Goal: Information Seeking & Learning: Learn about a topic

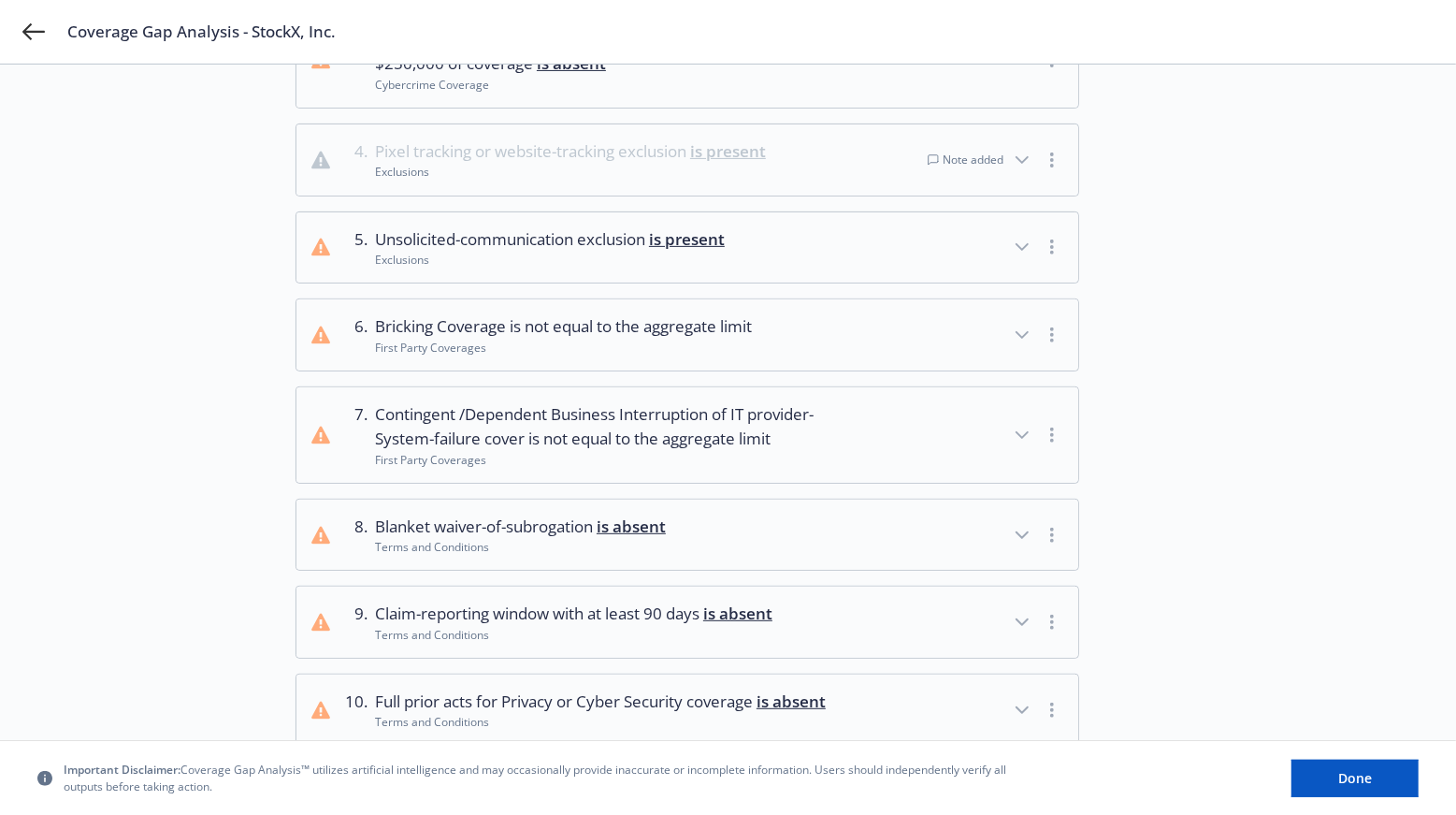
scroll to position [360, 0]
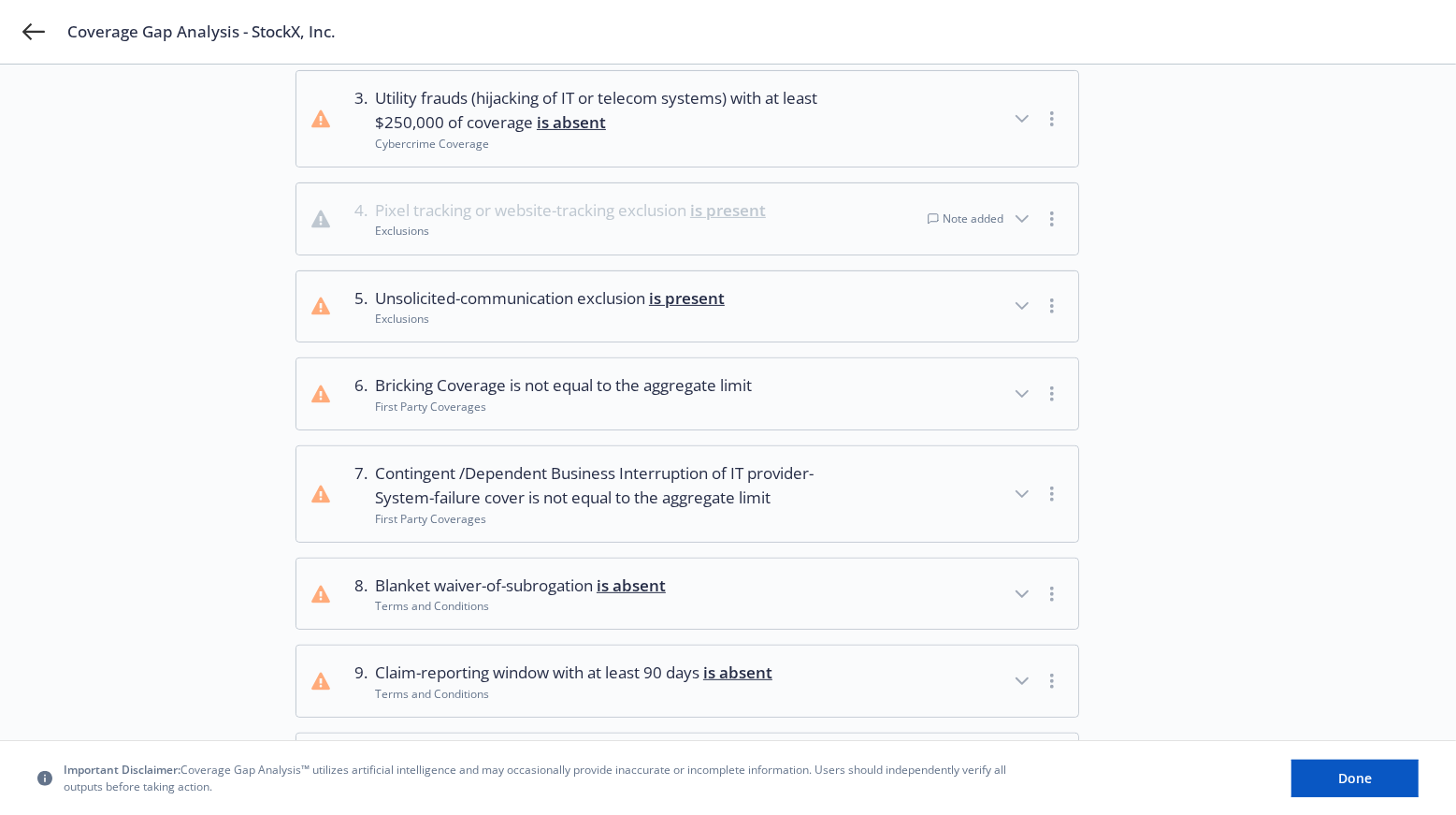
click at [1018, 217] on icon "button" at bounding box center [1022, 219] width 11 height 6
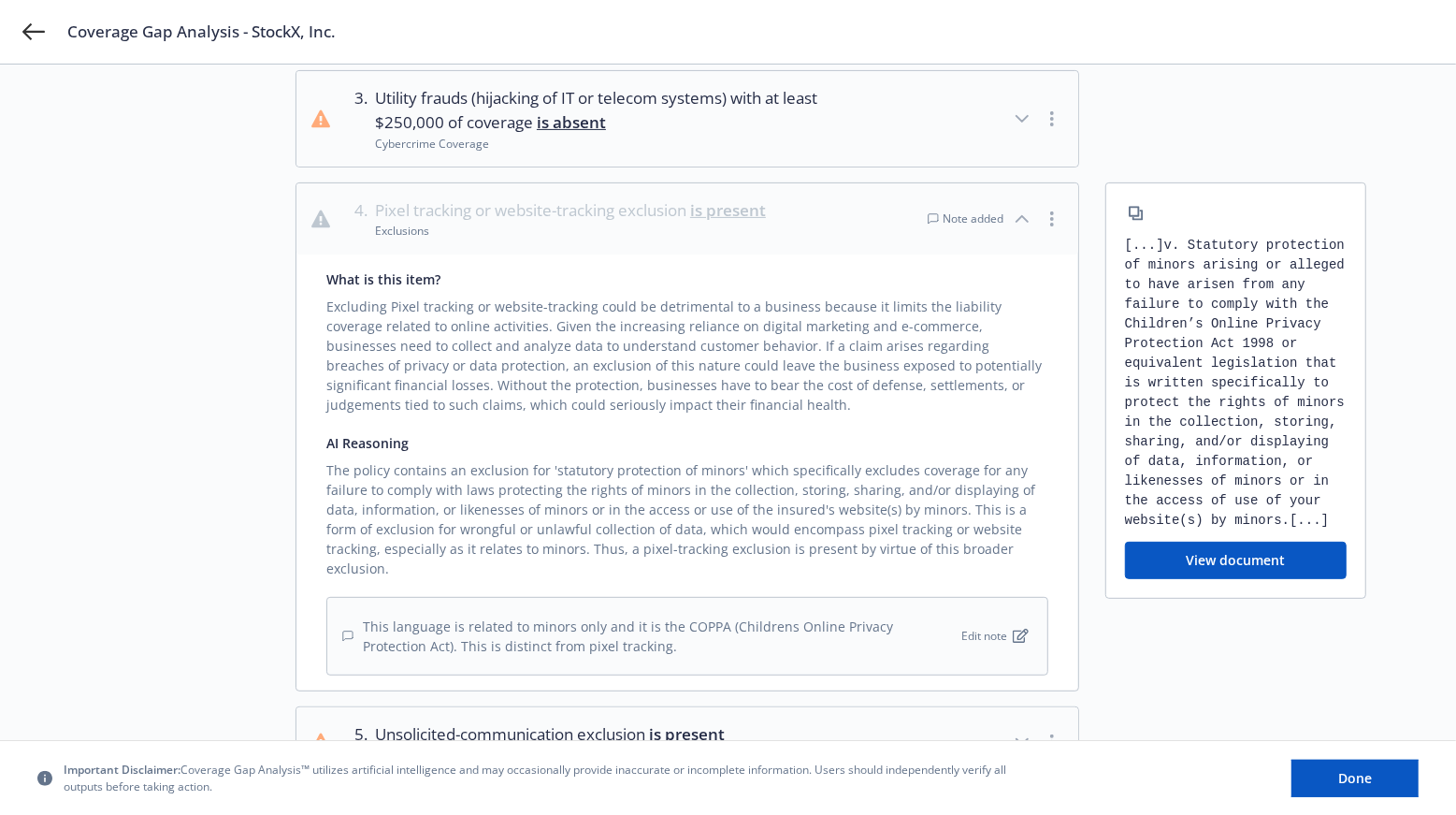
click at [963, 210] on div "Note added" at bounding box center [965, 218] width 76 height 16
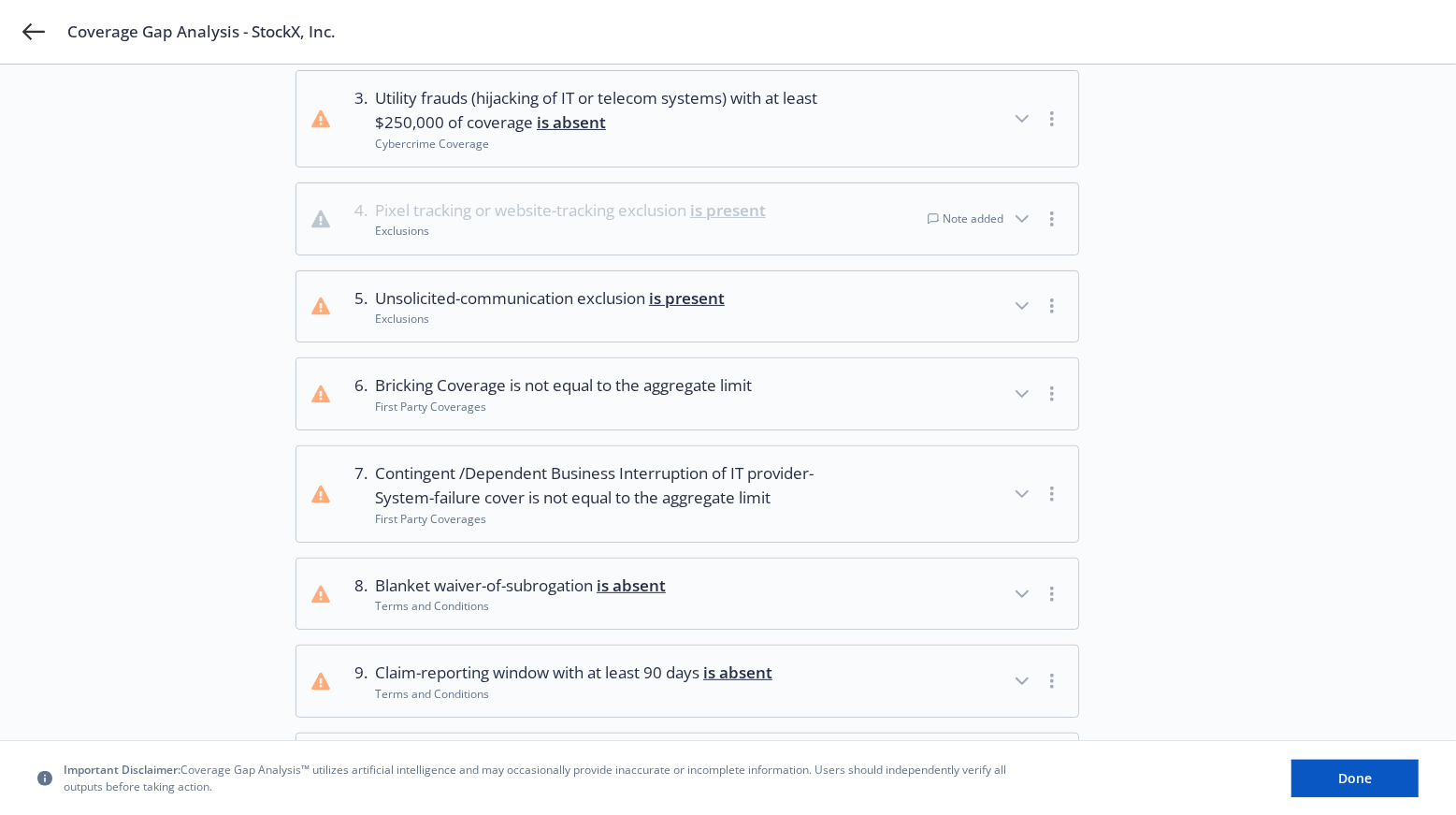
click at [961, 210] on div "Note added" at bounding box center [965, 218] width 76 height 16
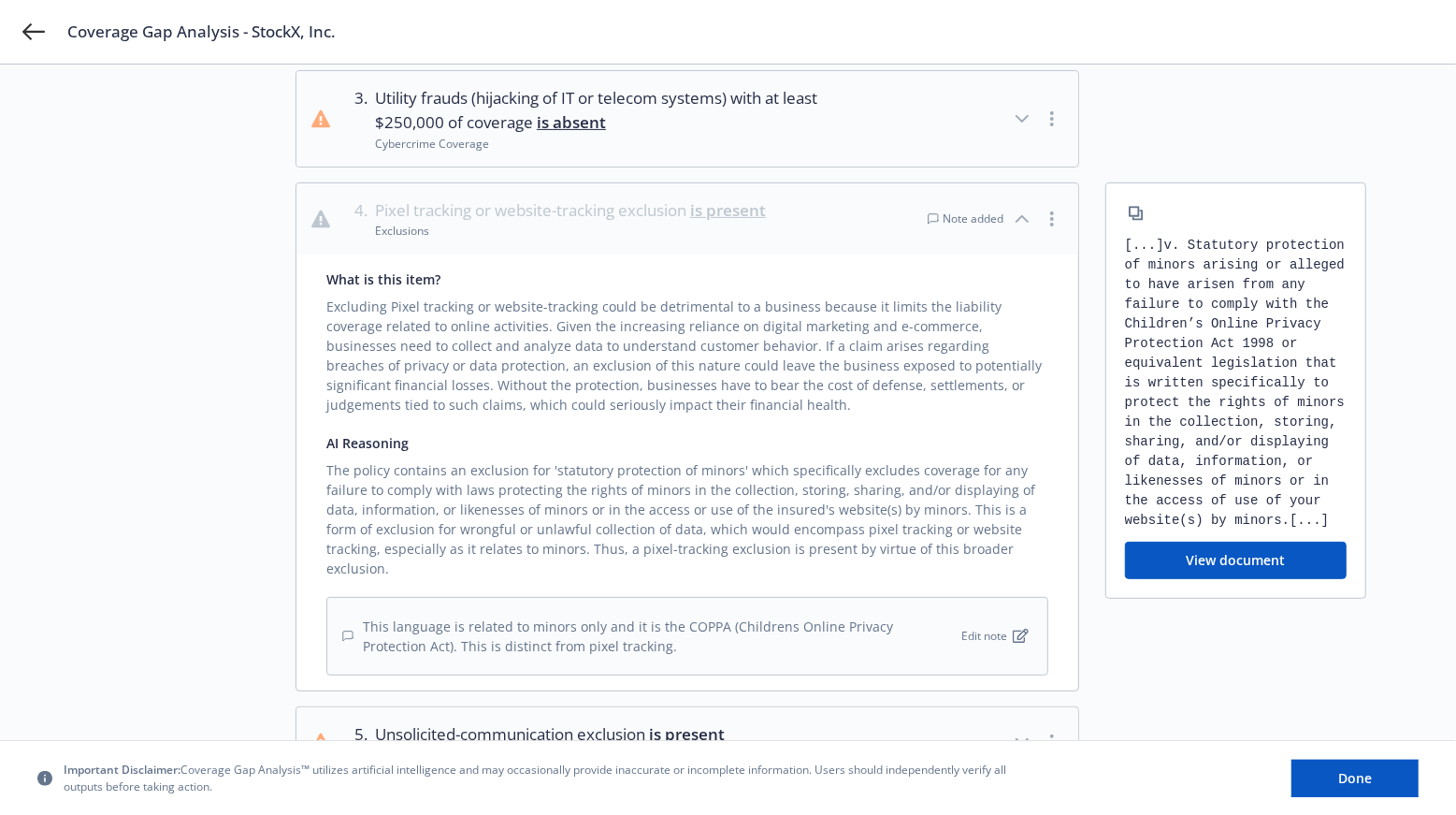
click at [1018, 222] on icon "button" at bounding box center [1021, 218] width 22 height 22
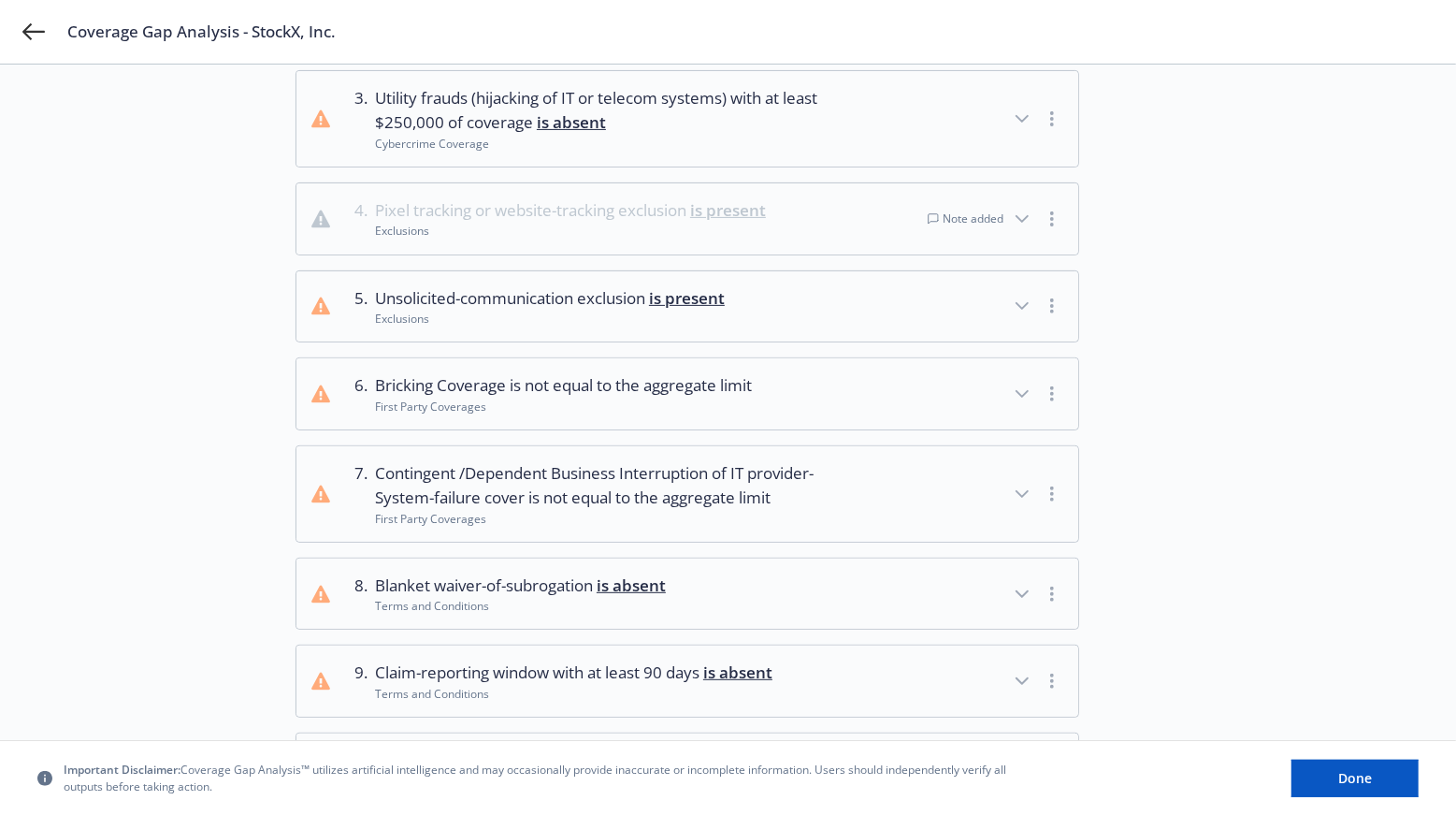
click at [1018, 222] on icon "button" at bounding box center [1021, 218] width 22 height 22
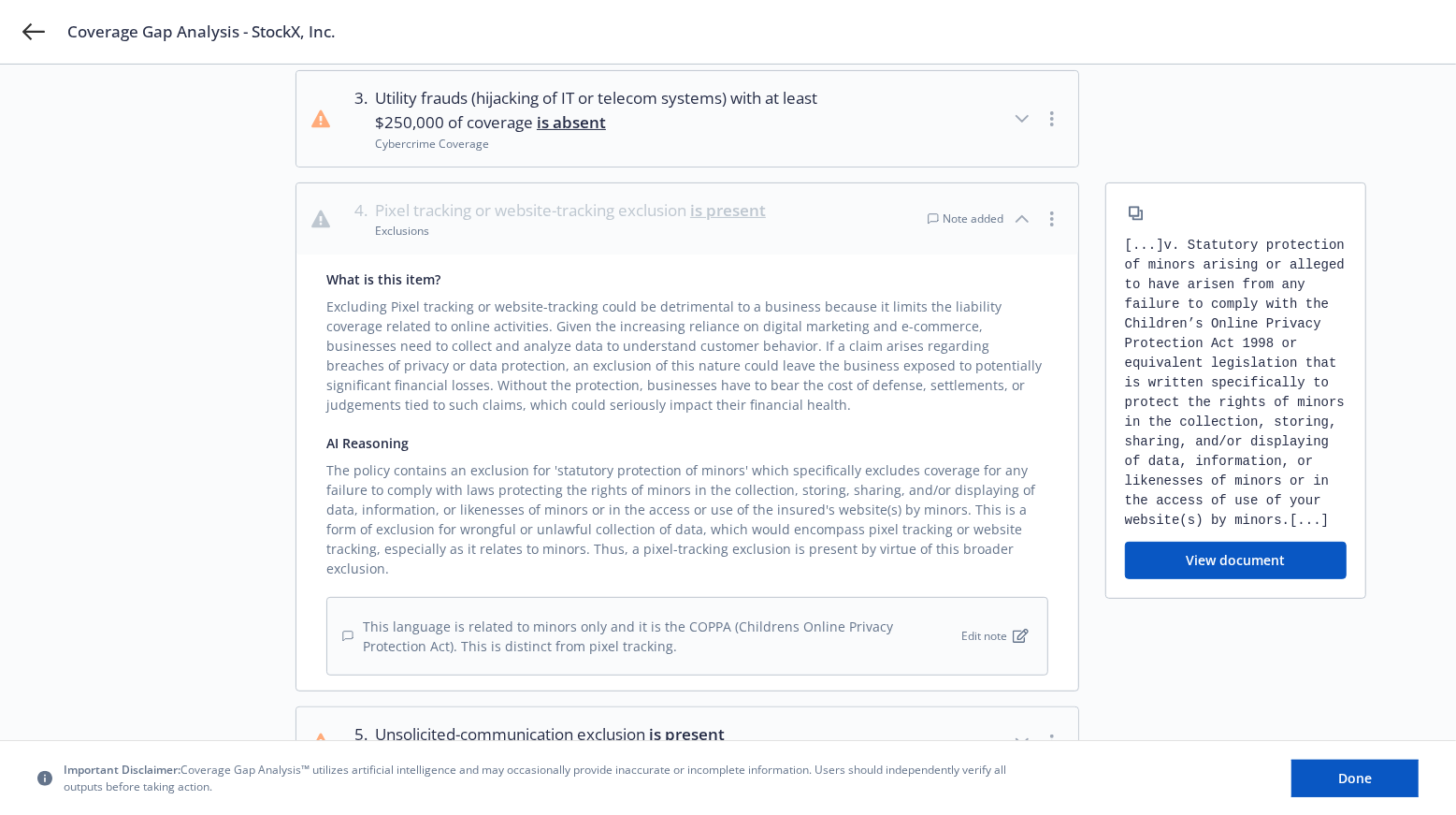
click at [990, 220] on div "Note added" at bounding box center [965, 218] width 76 height 16
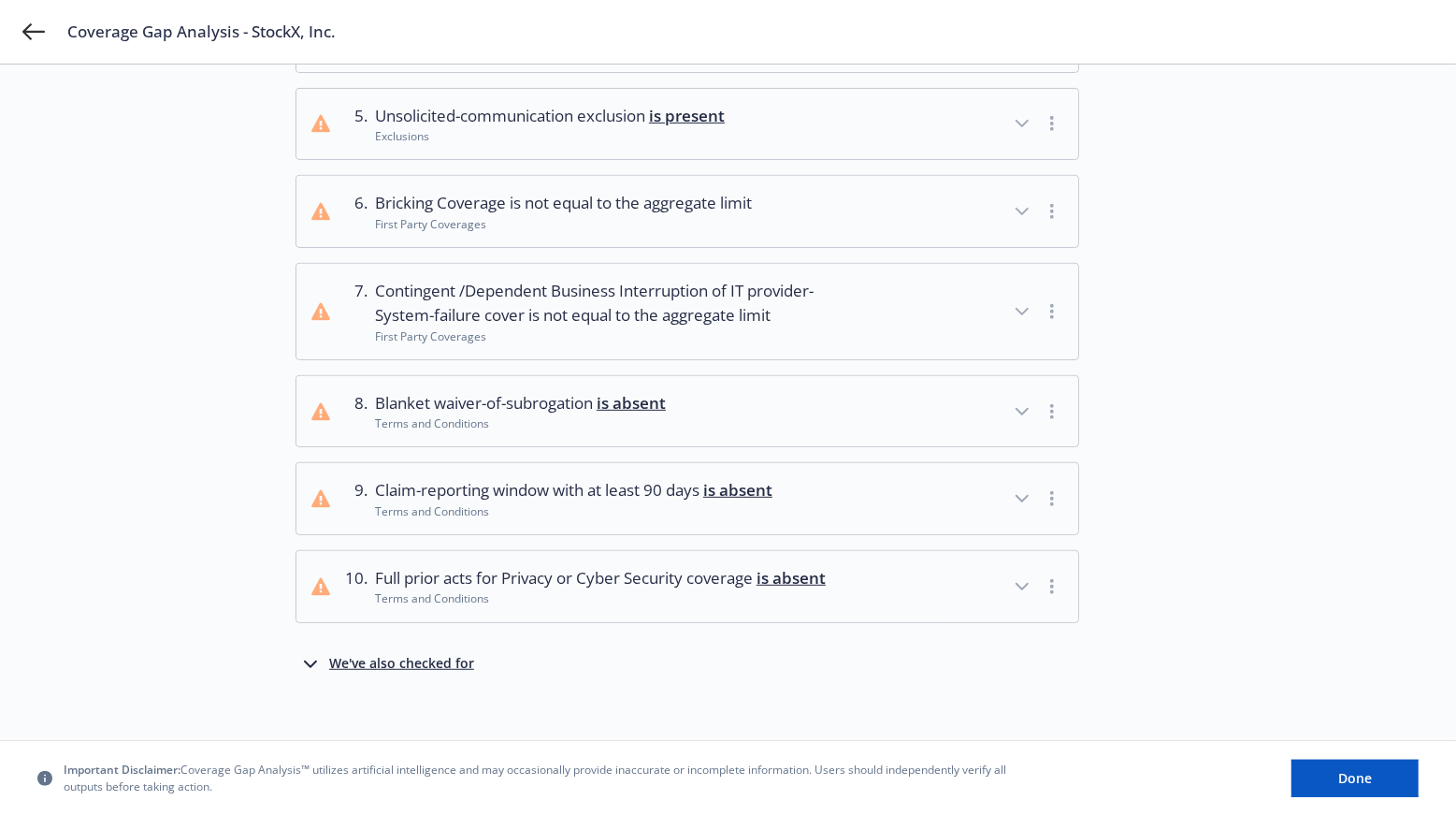
scroll to position [557, 0]
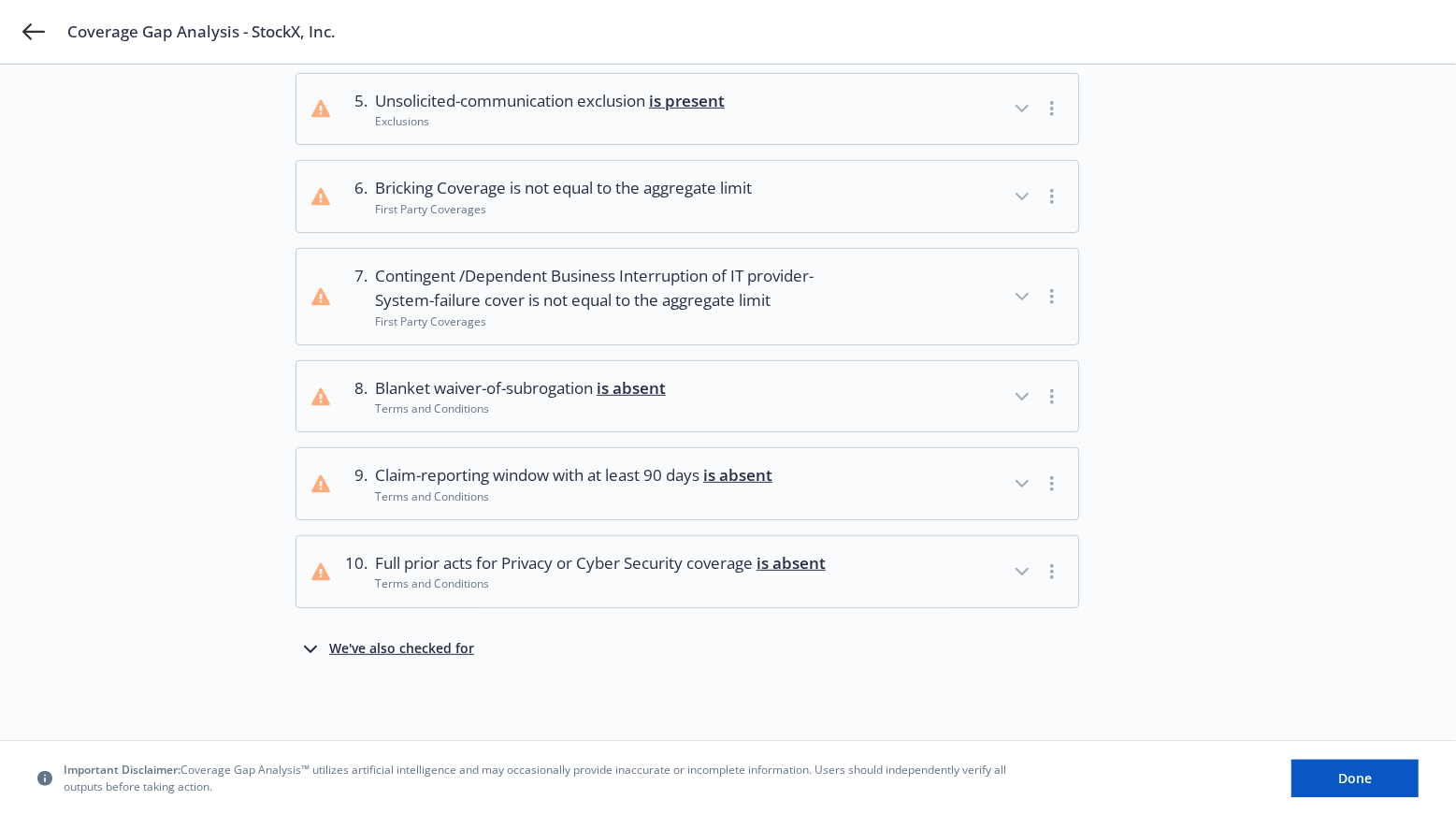
click at [421, 646] on div "We've also checked for" at bounding box center [402, 649] width 145 height 22
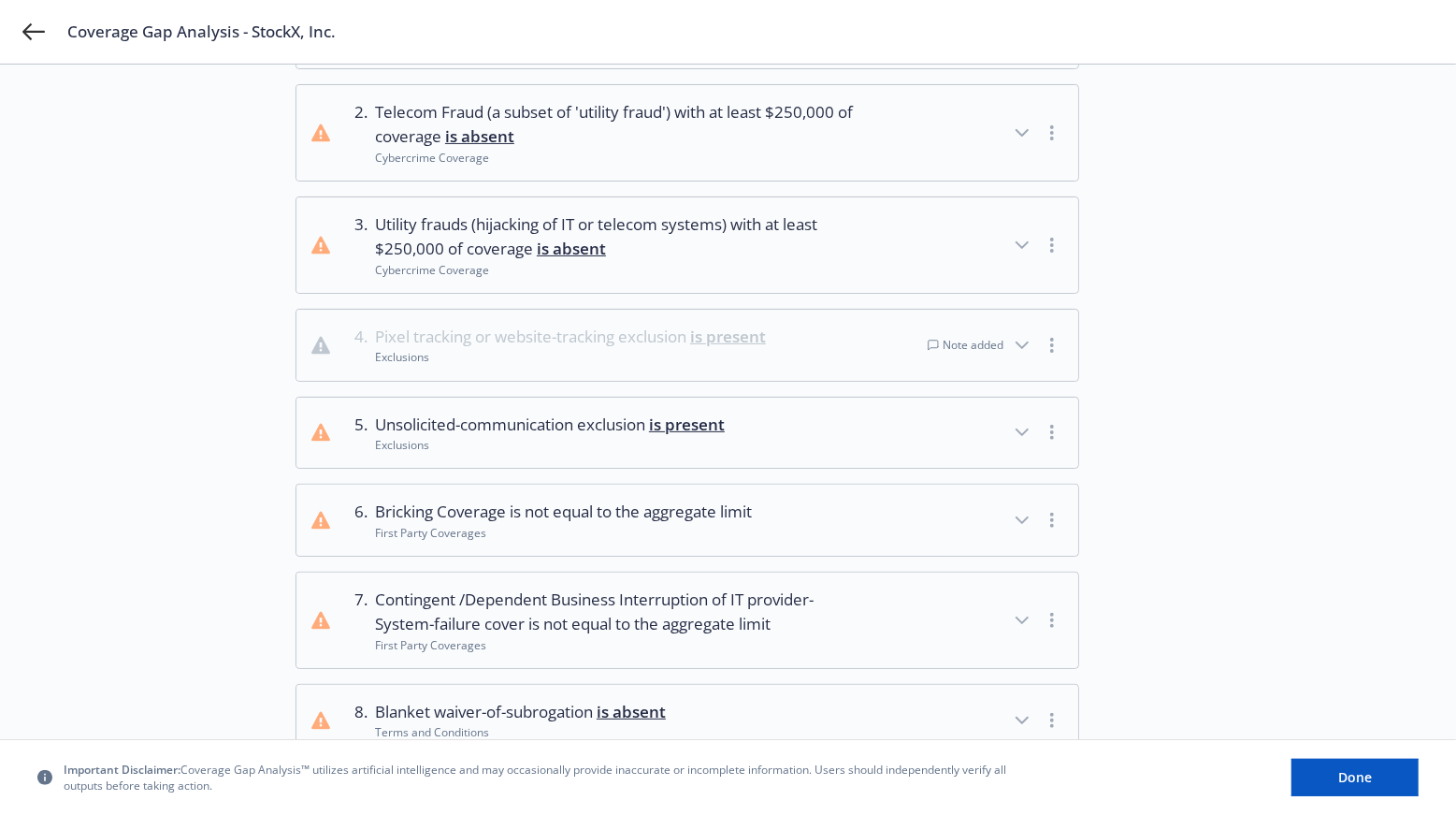
scroll to position [0, 0]
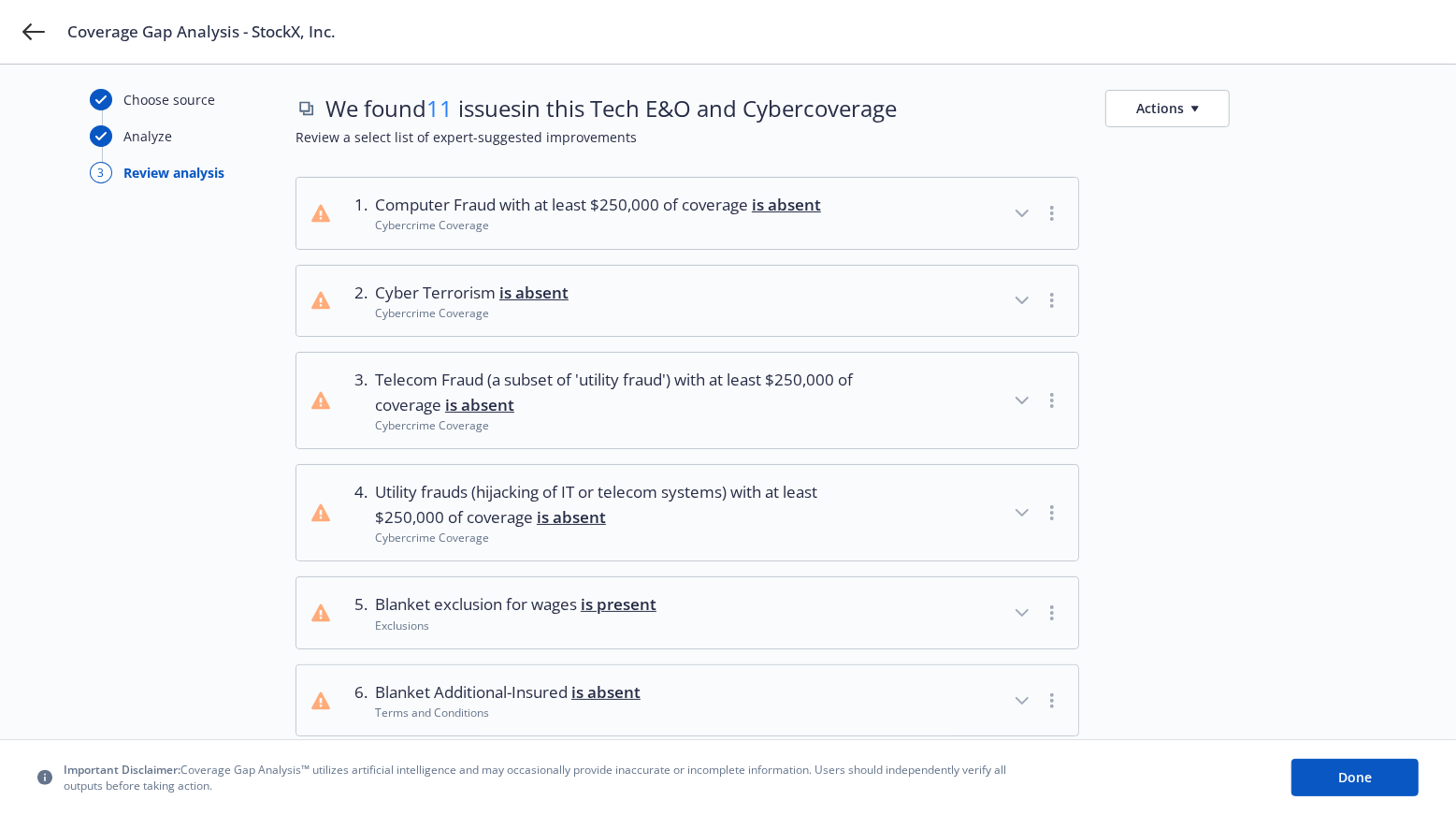
scroll to position [30, 0]
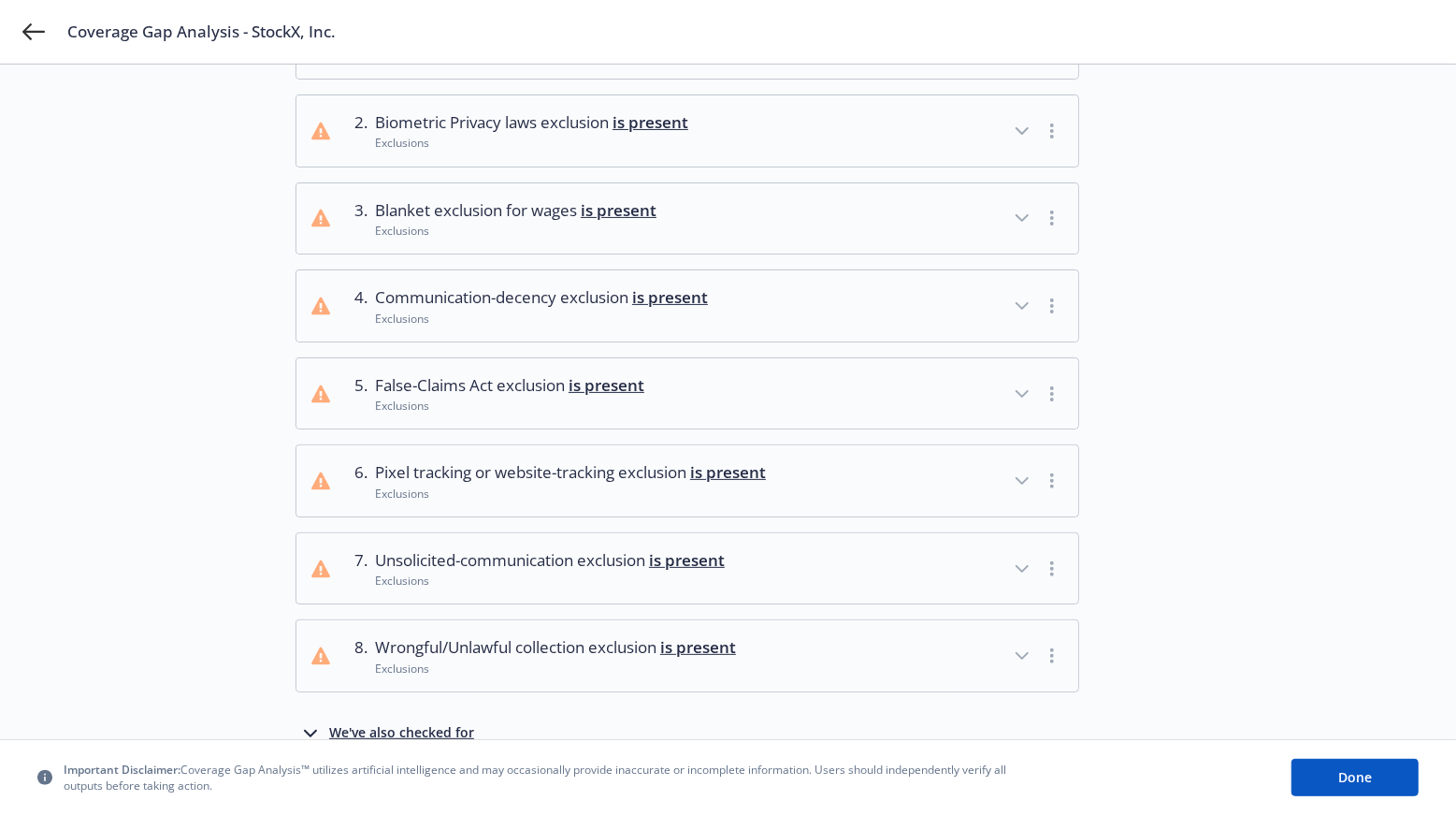
scroll to position [309, 0]
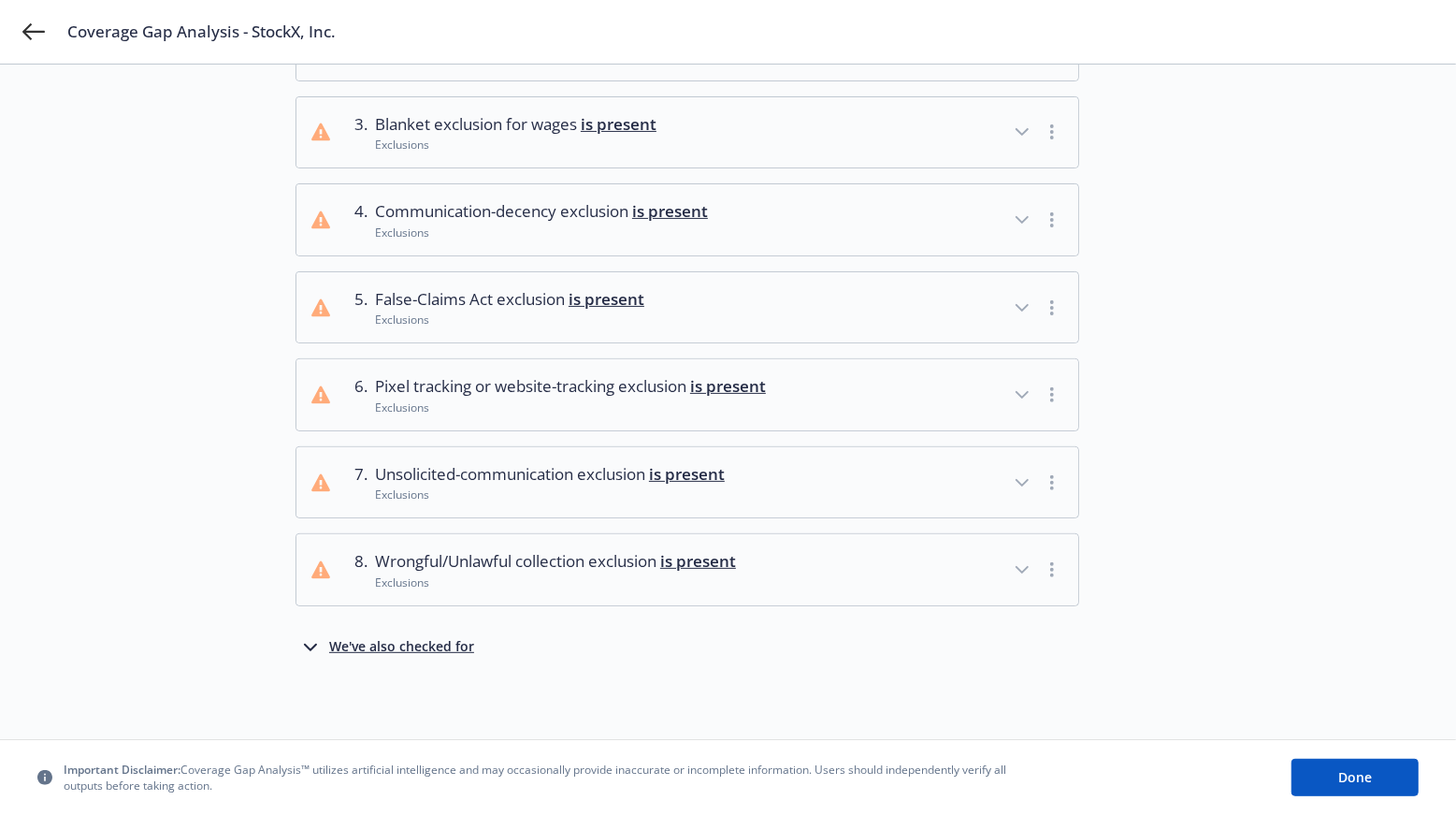
click at [443, 643] on div "We've also checked for" at bounding box center [402, 647] width 145 height 22
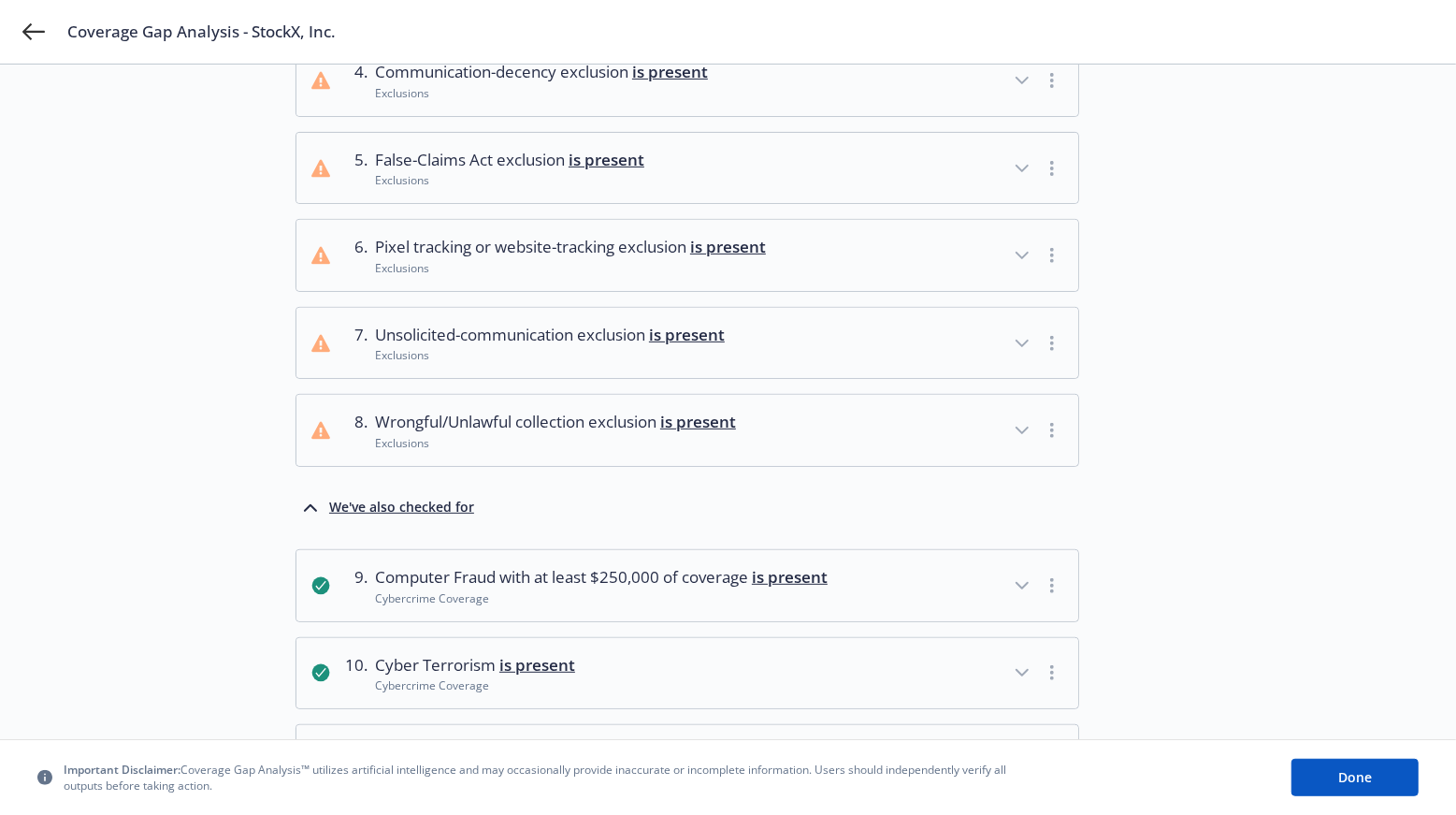
scroll to position [0, 0]
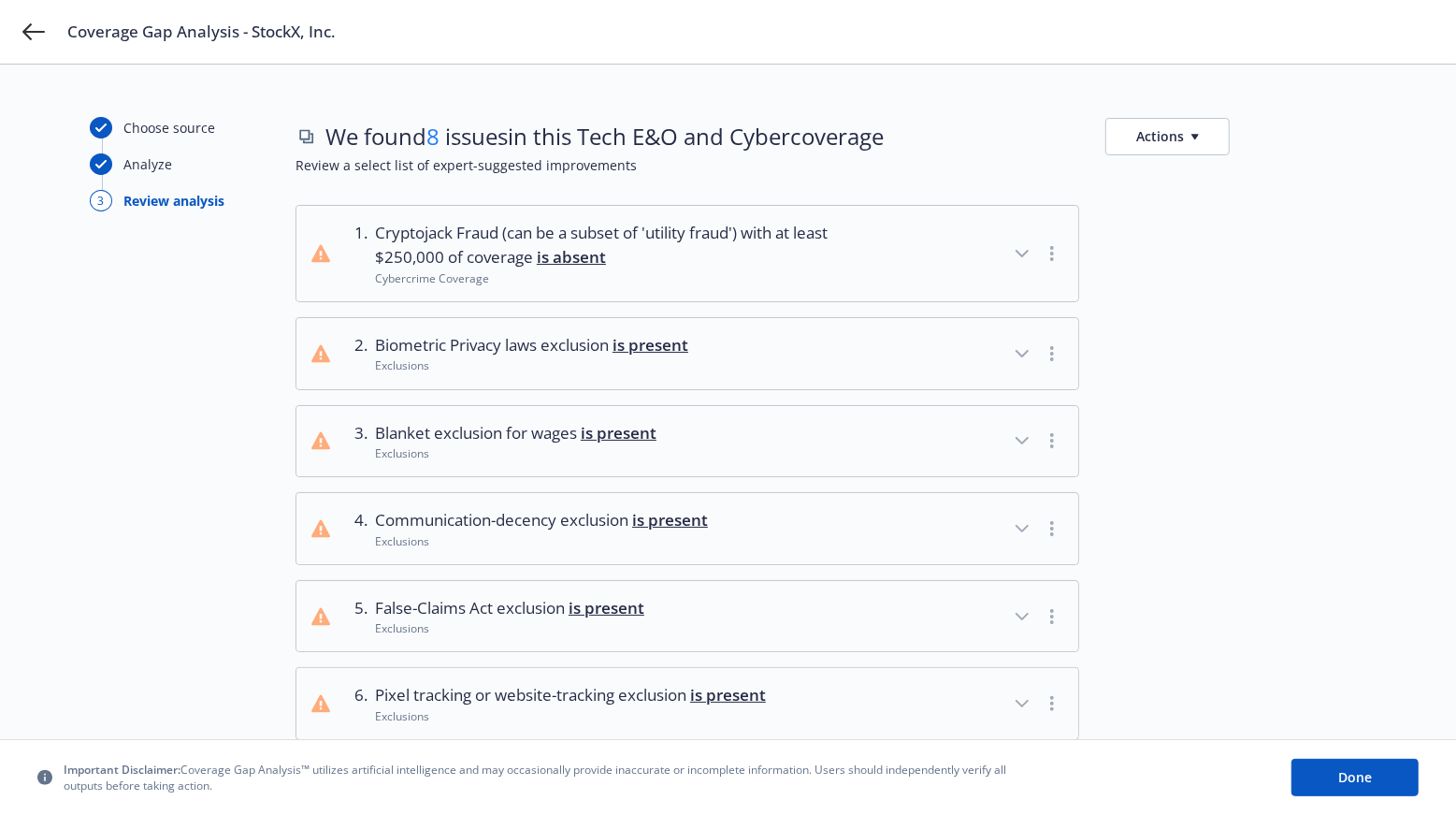
click at [824, 431] on button "3 . Blanket exclusion for wages is present Exclusions" at bounding box center [687, 442] width 782 height 71
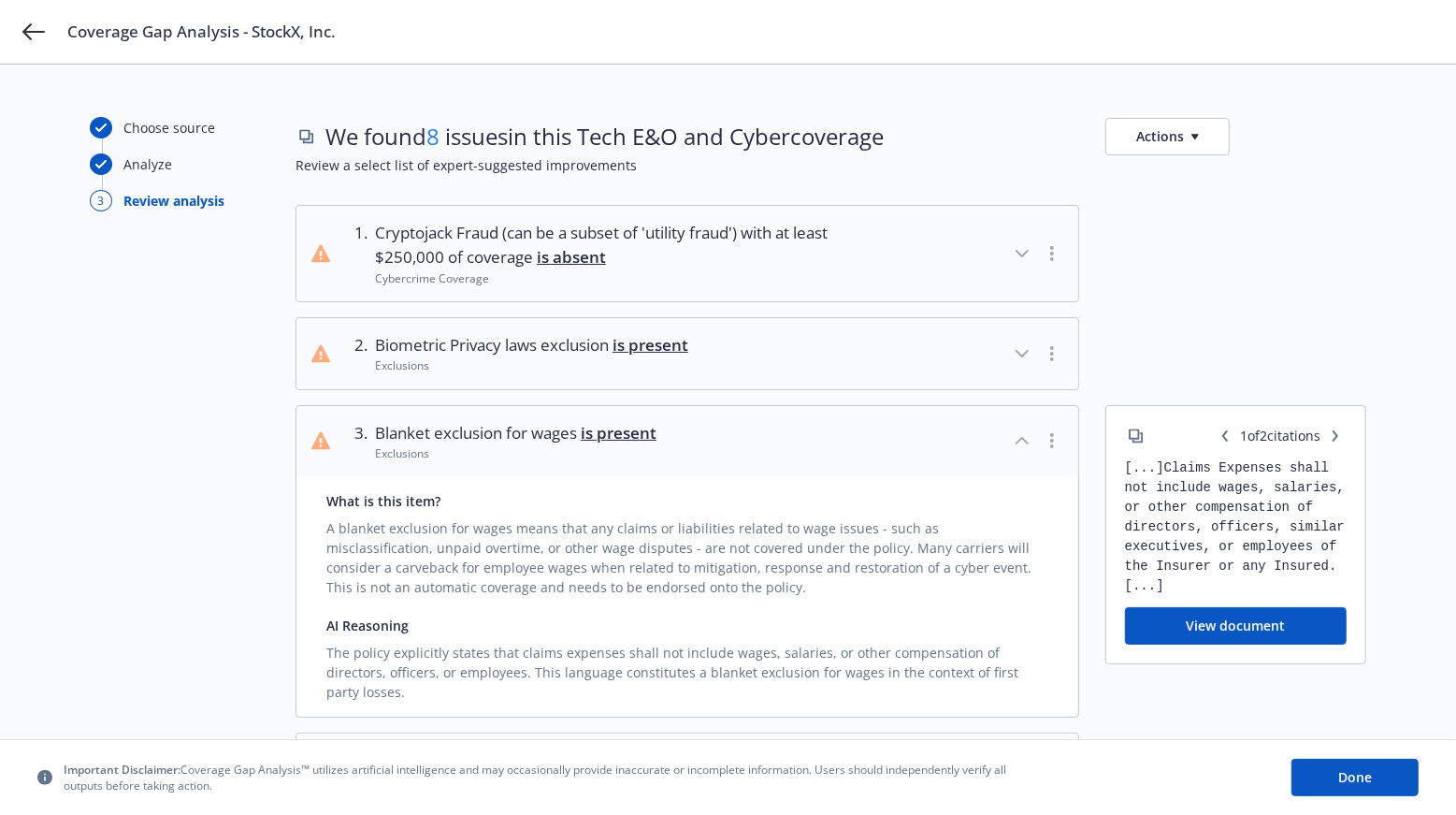
click at [824, 431] on button "3 . Blanket exclusion for wages is present Exclusions" at bounding box center [687, 442] width 782 height 71
